Goal: Task Accomplishment & Management: Complete application form

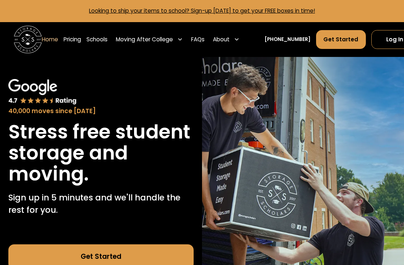
click at [373, 39] on link "Log In" at bounding box center [394, 39] width 47 height 19
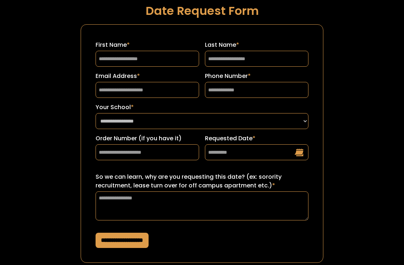
scroll to position [19, 0]
click at [299, 150] on input "Requested Date *" at bounding box center [256, 152] width 103 height 16
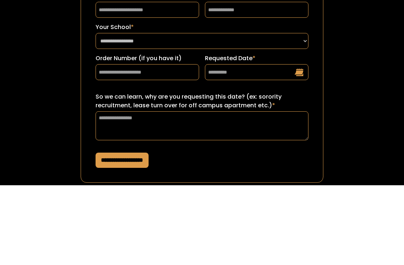
scroll to position [20, 0]
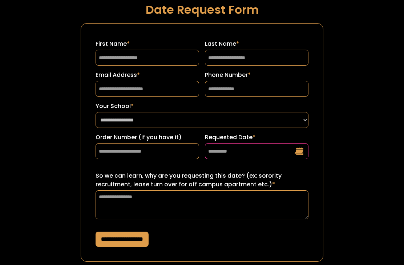
click at [298, 149] on input "Requested Date *" at bounding box center [256, 151] width 103 height 16
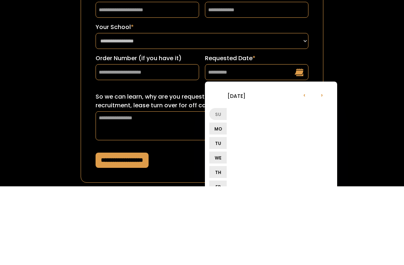
click at [218, 202] on li "Mo" at bounding box center [217, 208] width 17 height 12
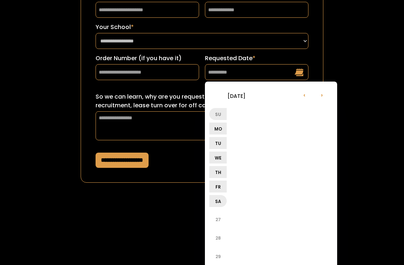
click at [233, 134] on ul "Su Mo Tu We Th Fr Sa" at bounding box center [272, 158] width 126 height 103
click at [218, 139] on li "Tu" at bounding box center [217, 144] width 17 height 12
click at [219, 161] on li "We" at bounding box center [217, 158] width 17 height 12
click at [217, 219] on li "27" at bounding box center [217, 219] width 17 height 17
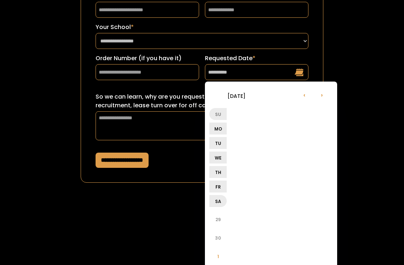
click at [214, 199] on li "Sa" at bounding box center [217, 201] width 17 height 12
click at [217, 221] on li "29" at bounding box center [217, 219] width 17 height 17
click at [216, 234] on li "26" at bounding box center [217, 237] width 17 height 17
click at [215, 224] on li "27" at bounding box center [217, 219] width 17 height 17
click at [322, 95] on li "›" at bounding box center [321, 94] width 17 height 17
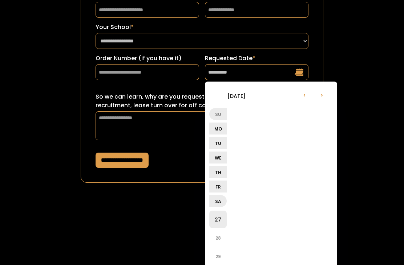
click at [322, 97] on li "›" at bounding box center [321, 94] width 17 height 17
click at [321, 99] on li "›" at bounding box center [321, 94] width 17 height 17
click at [322, 99] on li "›" at bounding box center [321, 94] width 17 height 17
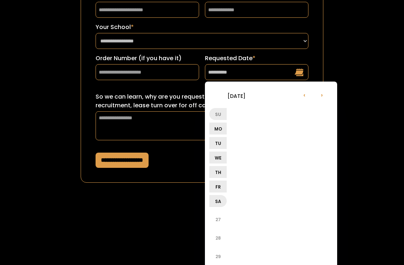
click at [216, 217] on li "27" at bounding box center [217, 219] width 17 height 17
click at [214, 236] on li "30" at bounding box center [217, 237] width 17 height 17
click at [215, 254] on li "27" at bounding box center [217, 256] width 17 height 17
click at [215, 217] on li "27" at bounding box center [217, 219] width 17 height 17
click at [326, 94] on li "›" at bounding box center [321, 94] width 17 height 17
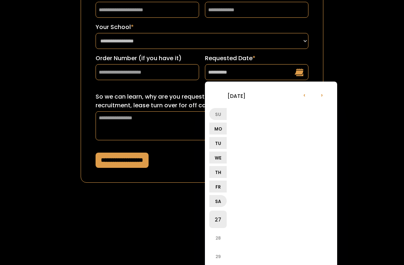
click at [325, 94] on li "›" at bounding box center [321, 94] width 17 height 17
click at [323, 95] on li "›" at bounding box center [321, 94] width 17 height 17
click at [325, 95] on li "›" at bounding box center [321, 94] width 17 height 17
click at [215, 219] on li "31" at bounding box center [217, 219] width 17 height 17
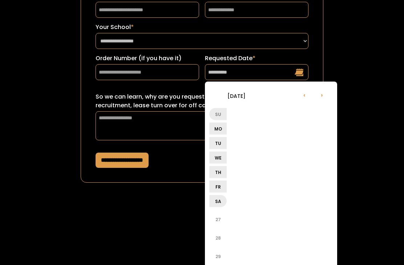
click at [323, 95] on li "›" at bounding box center [321, 94] width 17 height 17
click at [215, 201] on li "Sa" at bounding box center [217, 201] width 17 height 12
click at [216, 188] on li "Fr" at bounding box center [217, 187] width 17 height 12
click at [214, 175] on li "Th" at bounding box center [217, 172] width 17 height 12
click at [216, 164] on ul "Su Mo Tu We Th Fr Sa" at bounding box center [272, 158] width 126 height 103
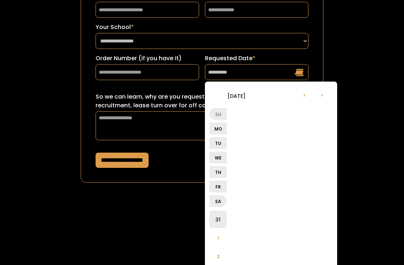
click at [217, 156] on li "We" at bounding box center [217, 158] width 17 height 12
click at [217, 143] on li "Tu" at bounding box center [217, 143] width 17 height 12
click at [216, 125] on li "Mo" at bounding box center [217, 129] width 17 height 12
click at [216, 256] on li "2" at bounding box center [217, 256] width 17 height 17
click at [325, 95] on li "›" at bounding box center [321, 94] width 17 height 17
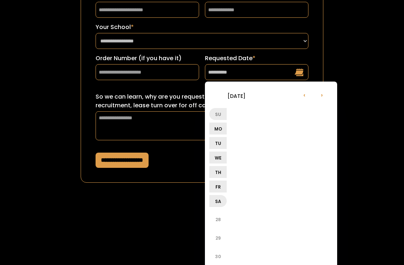
click at [326, 95] on li "›" at bounding box center [321, 94] width 17 height 17
click at [215, 237] on li "27" at bounding box center [217, 237] width 17 height 17
click at [306, 95] on li "‹" at bounding box center [303, 94] width 17 height 17
click at [307, 97] on li "‹" at bounding box center [303, 94] width 17 height 17
click at [213, 237] on li "28" at bounding box center [217, 237] width 17 height 17
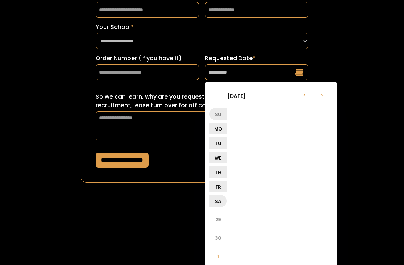
click at [307, 96] on li "‹" at bounding box center [303, 94] width 17 height 17
click at [327, 96] on li "›" at bounding box center [321, 94] width 17 height 17
click at [305, 97] on li "‹" at bounding box center [303, 94] width 17 height 17
click at [216, 218] on li "25" at bounding box center [217, 219] width 17 height 17
click at [325, 96] on li "›" at bounding box center [321, 94] width 17 height 17
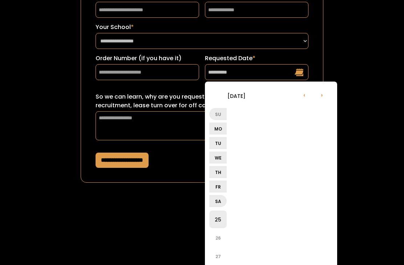
click at [324, 97] on li "›" at bounding box center [321, 94] width 17 height 17
click at [324, 98] on li "›" at bounding box center [321, 94] width 17 height 17
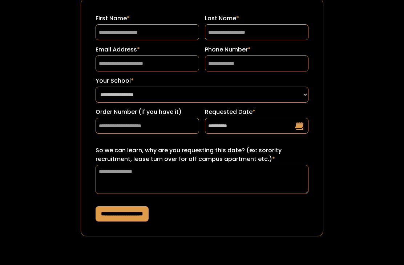
scroll to position [20, 0]
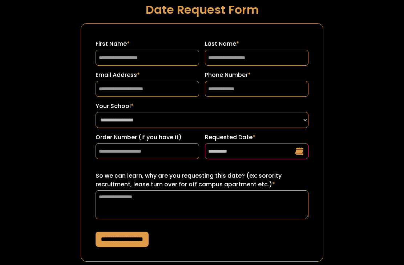
click at [296, 154] on input "**********" at bounding box center [256, 151] width 103 height 16
click at [298, 149] on input "**********" at bounding box center [256, 151] width 103 height 16
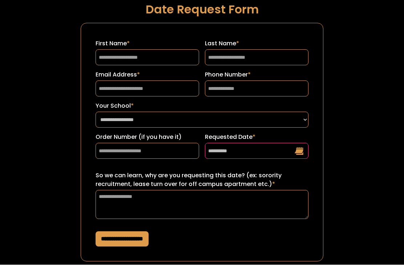
click at [298, 151] on input "**********" at bounding box center [256, 151] width 103 height 16
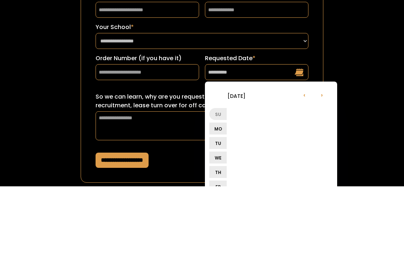
scroll to position [99, 0]
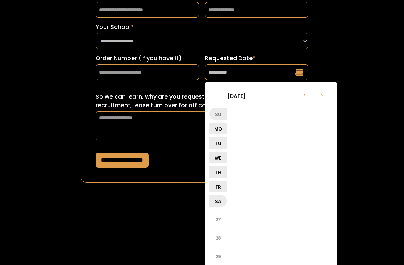
click at [214, 219] on li "27" at bounding box center [217, 219] width 17 height 17
click at [322, 94] on li "›" at bounding box center [321, 94] width 17 height 17
click at [324, 94] on li "›" at bounding box center [321, 94] width 17 height 17
click at [217, 220] on li "31" at bounding box center [217, 219] width 17 height 17
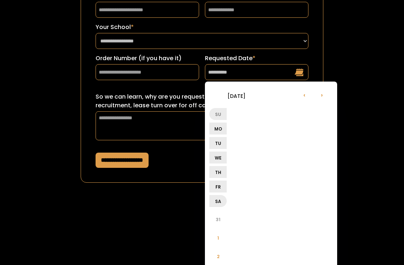
type input "**********"
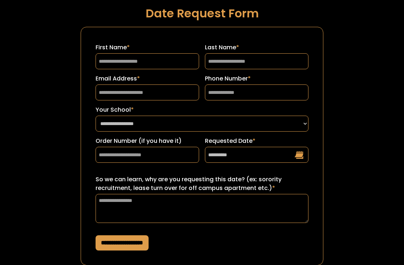
scroll to position [20, 0]
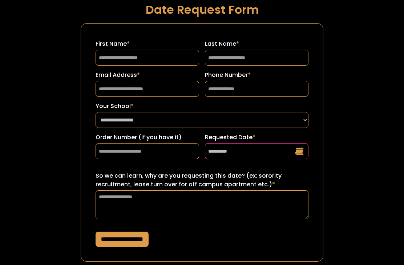
click at [296, 151] on input "**********" at bounding box center [256, 151] width 103 height 16
click at [296, 150] on input "**********" at bounding box center [256, 151] width 103 height 16
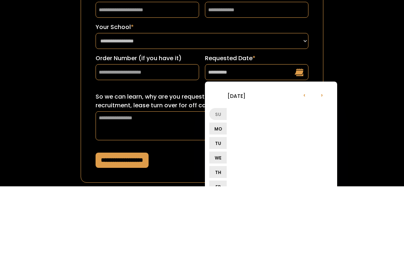
scroll to position [99, 0]
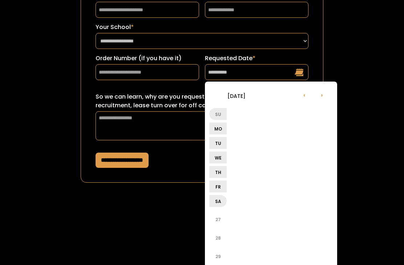
click at [216, 130] on li "Mo" at bounding box center [217, 129] width 17 height 12
click at [218, 130] on li "Mo" at bounding box center [217, 129] width 17 height 12
click at [217, 129] on li "Mo" at bounding box center [217, 129] width 17 height 12
click at [216, 143] on li "Tu" at bounding box center [217, 144] width 17 height 12
click at [216, 145] on li "Tu" at bounding box center [217, 144] width 17 height 12
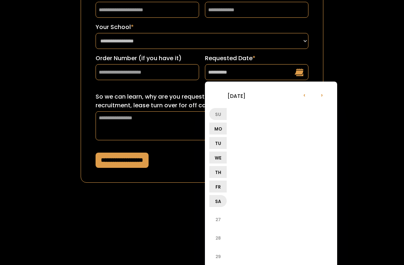
click at [216, 144] on li "Tu" at bounding box center [217, 144] width 17 height 12
click at [214, 128] on li "Mo" at bounding box center [217, 129] width 17 height 12
click at [217, 114] on li "Su" at bounding box center [217, 115] width 17 height 12
click at [237, 117] on ul "Su Mo Tu We Th Fr Sa" at bounding box center [272, 158] width 126 height 103
click at [239, 131] on ul "Su Mo Tu We Th Fr Sa" at bounding box center [272, 158] width 126 height 103
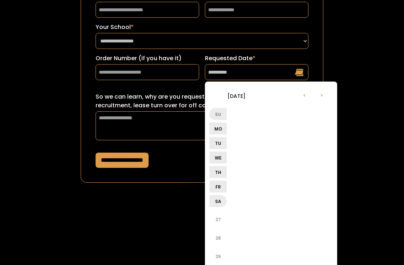
click at [235, 146] on ul "Su Mo Tu We Th Fr Sa" at bounding box center [272, 158] width 126 height 103
click at [232, 157] on ul "Su Mo Tu We Th Fr Sa" at bounding box center [272, 158] width 126 height 103
click at [225, 173] on li "Th" at bounding box center [217, 173] width 17 height 12
click at [210, 180] on ul "Su Mo Tu We Th Fr Sa" at bounding box center [272, 158] width 126 height 103
click at [213, 165] on ul "Su Mo Tu We Th Fr Sa" at bounding box center [272, 158] width 126 height 103
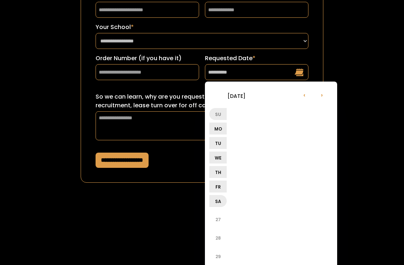
click at [215, 157] on li "We" at bounding box center [217, 158] width 17 height 12
click at [219, 113] on li "Su" at bounding box center [217, 115] width 17 height 12
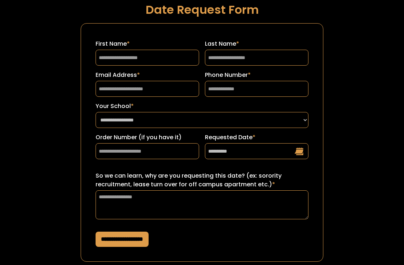
click at [56, 118] on div "**********" at bounding box center [201, 135] width 363 height 311
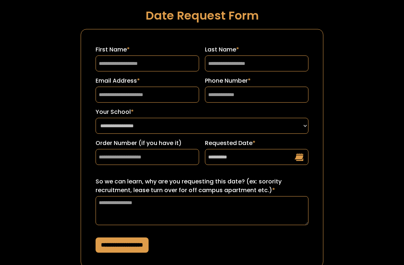
scroll to position [0, 0]
